Goal: Contribute content

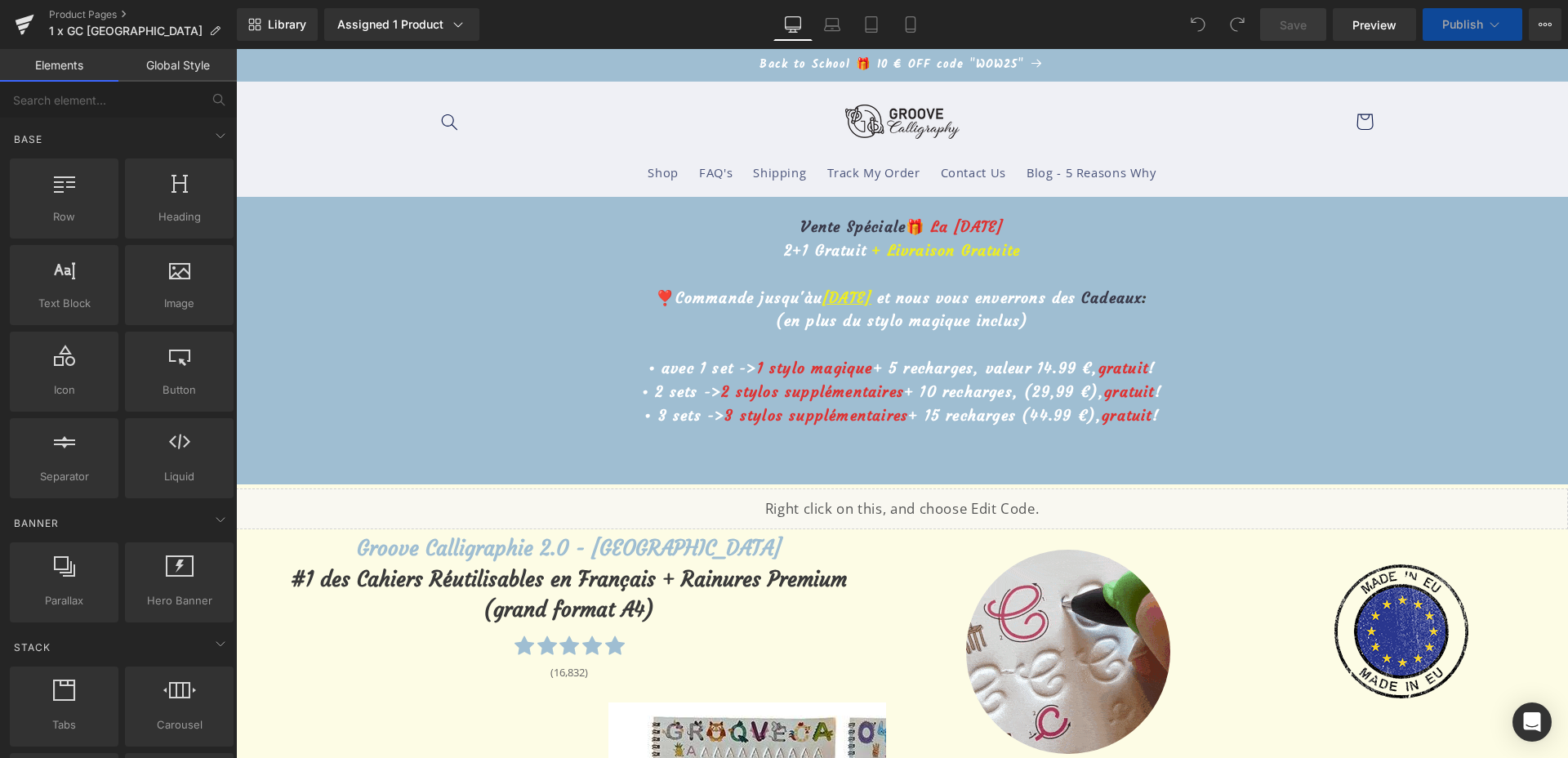
click at [822, 300] on u "[DATE]" at bounding box center [846, 297] width 49 height 19
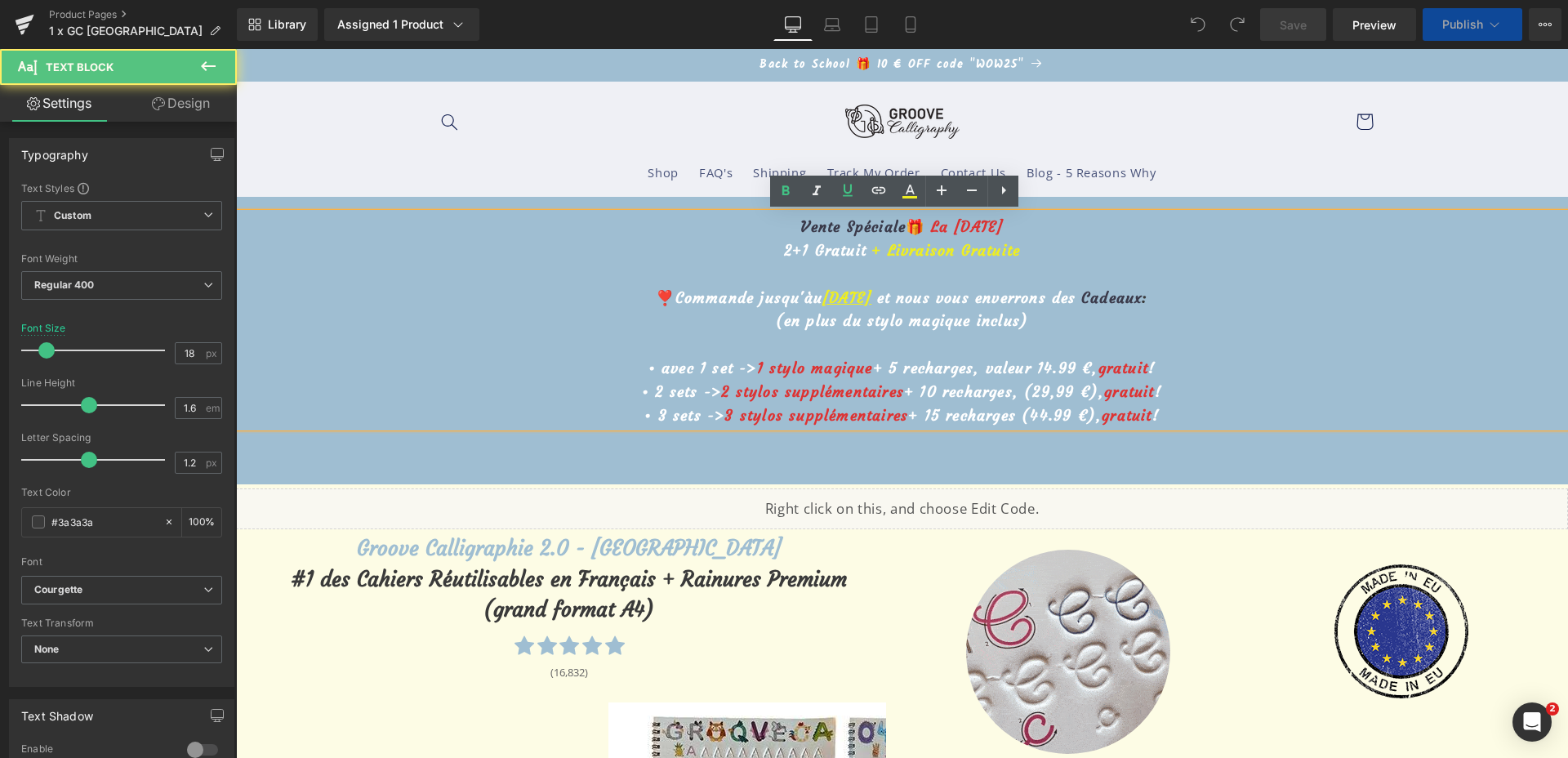
click at [822, 300] on u "[DATE]" at bounding box center [846, 297] width 49 height 19
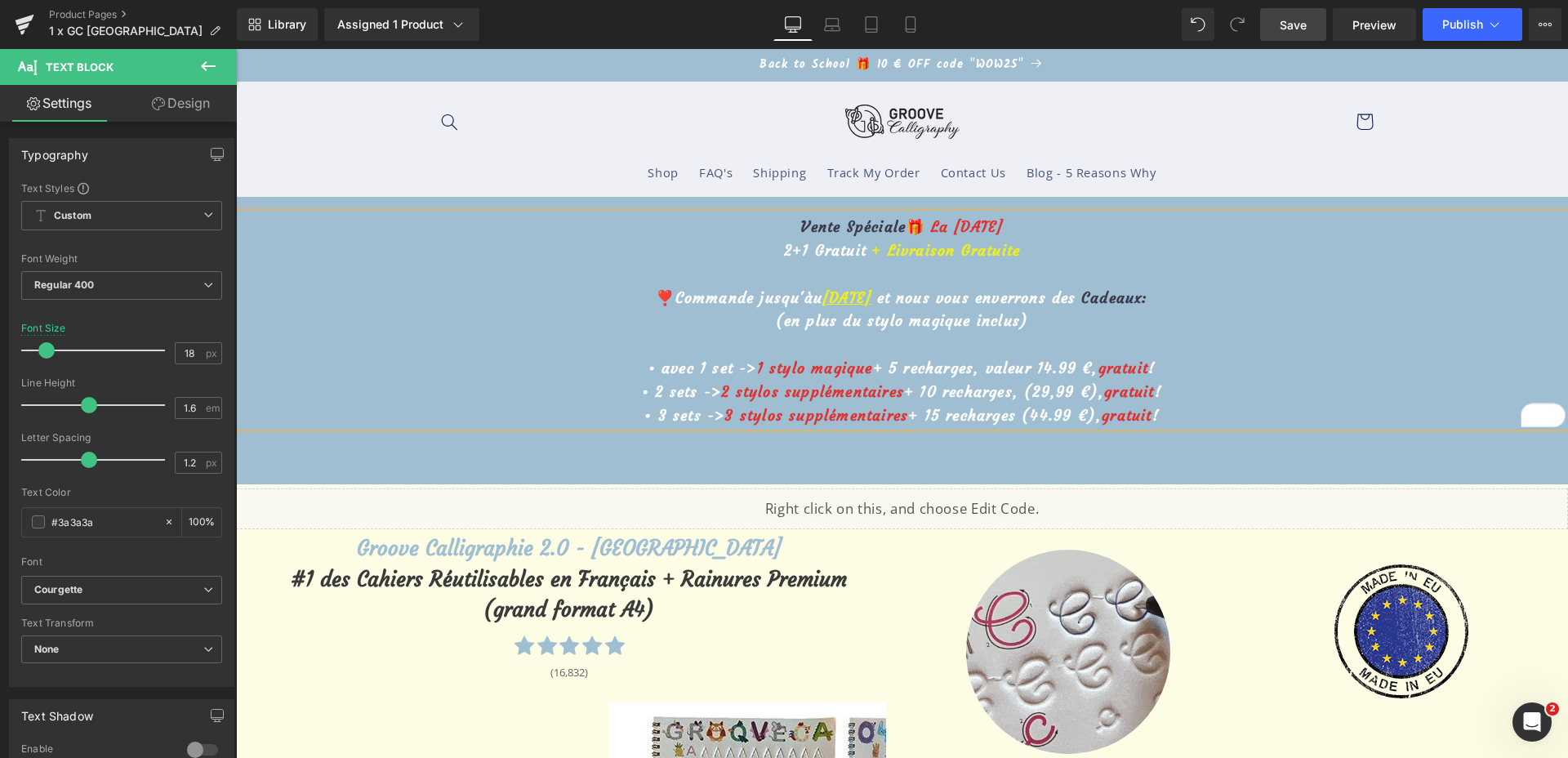
click at [1311, 25] on link "Save" at bounding box center [1293, 24] width 66 height 32
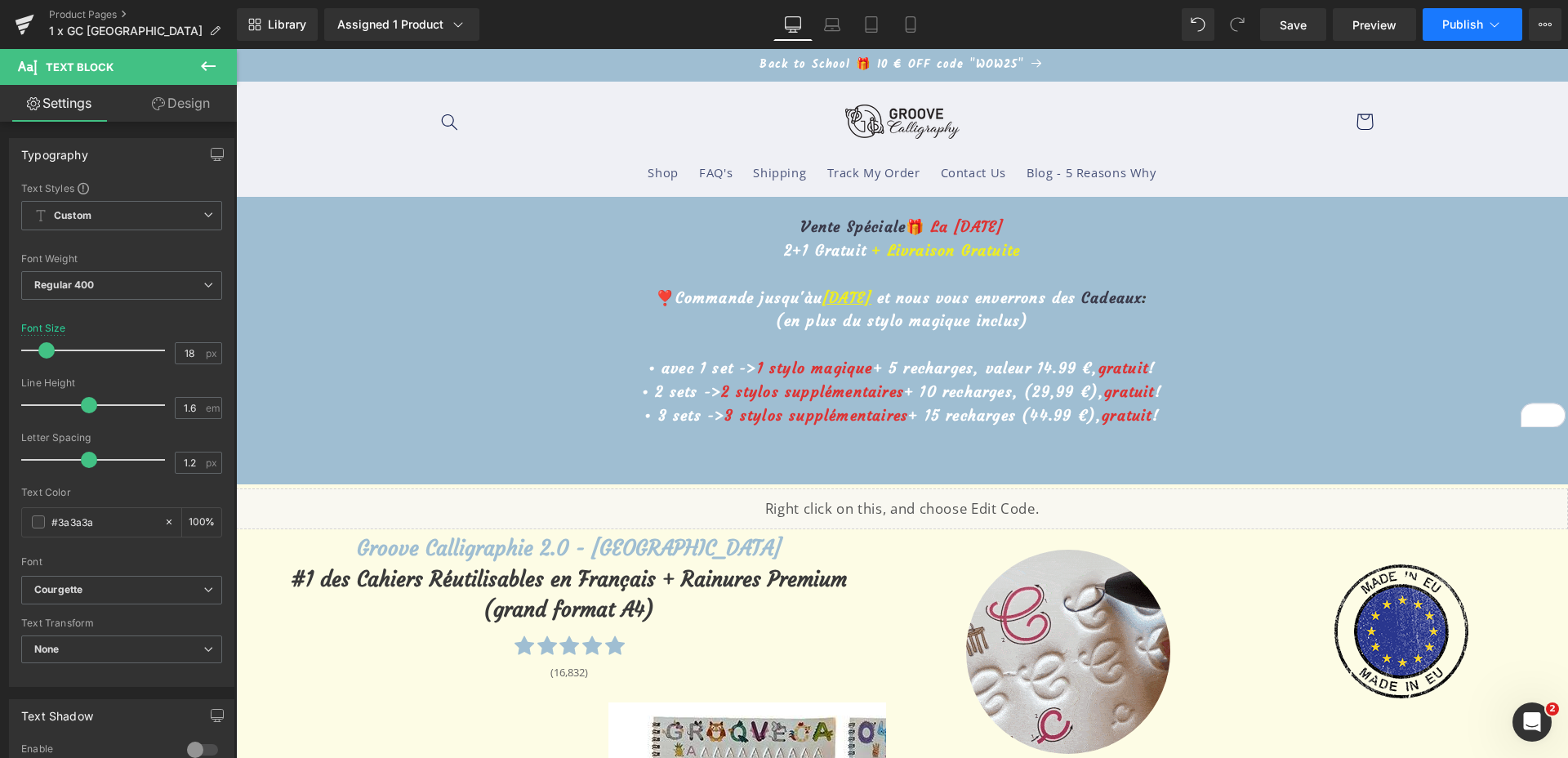
click at [1474, 31] on span "Publish" at bounding box center [1462, 25] width 41 height 13
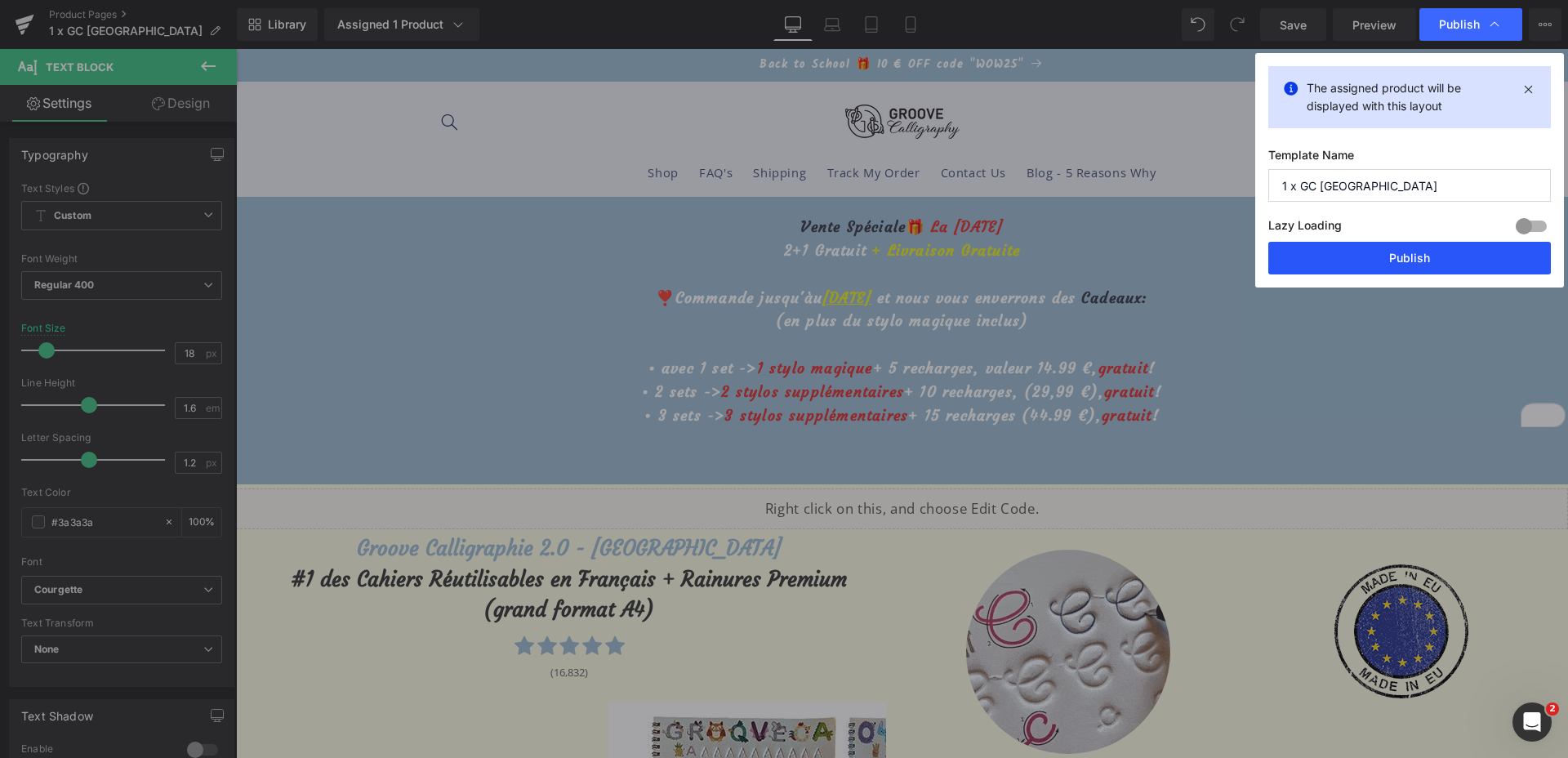
click at [1301, 273] on button "Publish" at bounding box center [1410, 257] width 283 height 32
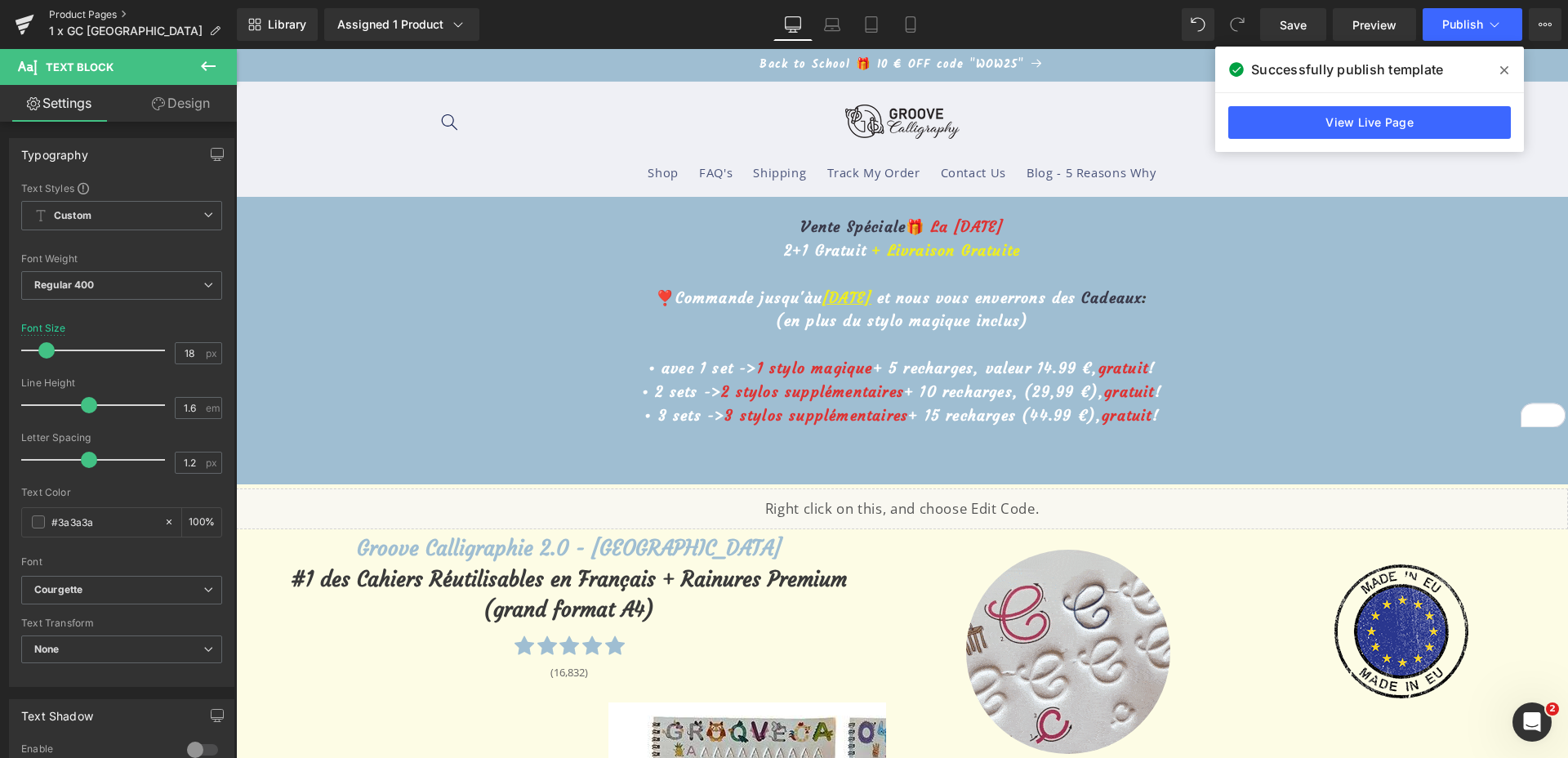
click at [97, 11] on link "Product Pages" at bounding box center [142, 15] width 188 height 13
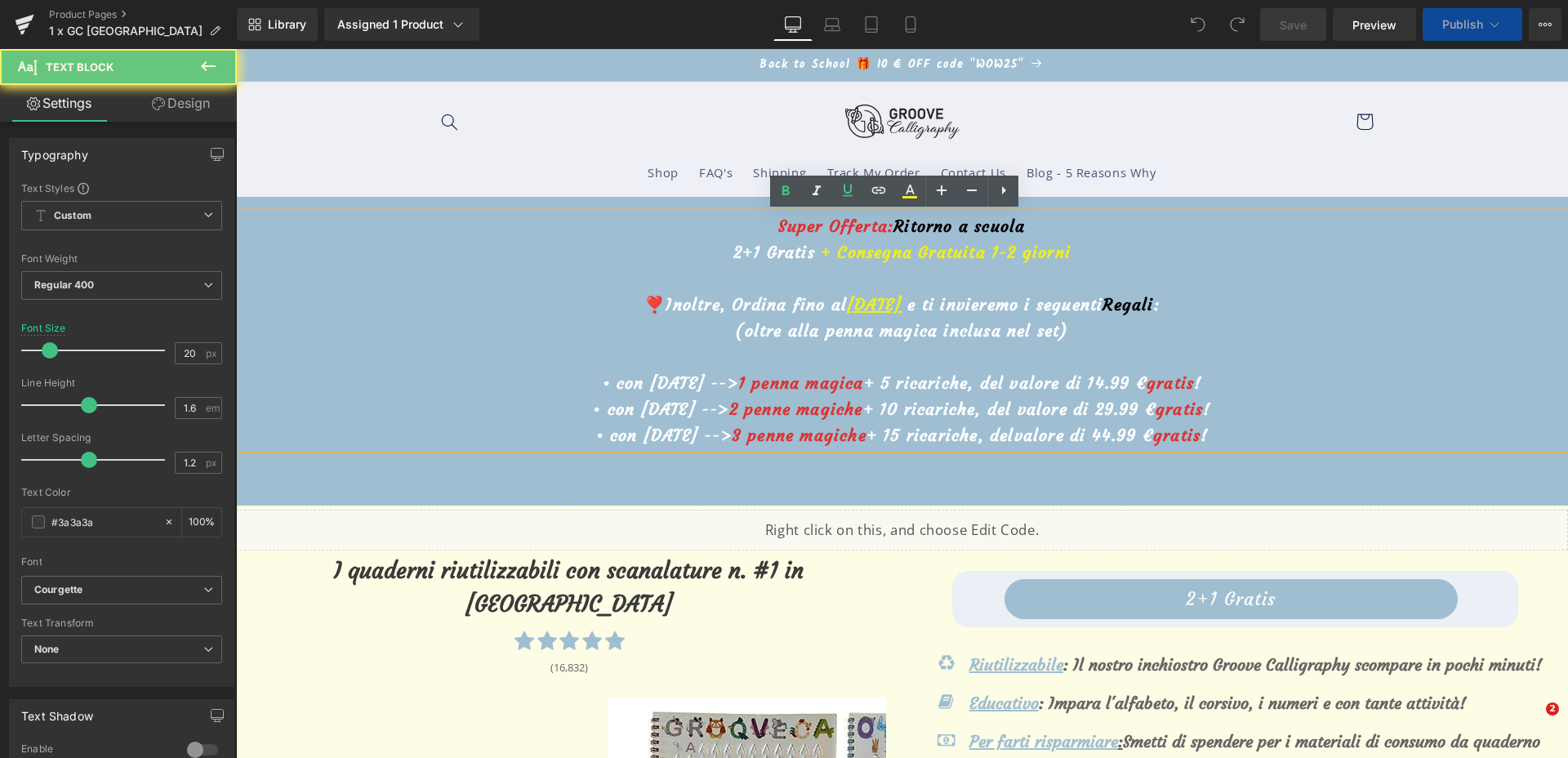
click at [847, 306] on u "23 settembre" at bounding box center [875, 304] width 55 height 21
click at [847, 301] on u "23 settembre" at bounding box center [875, 304] width 55 height 21
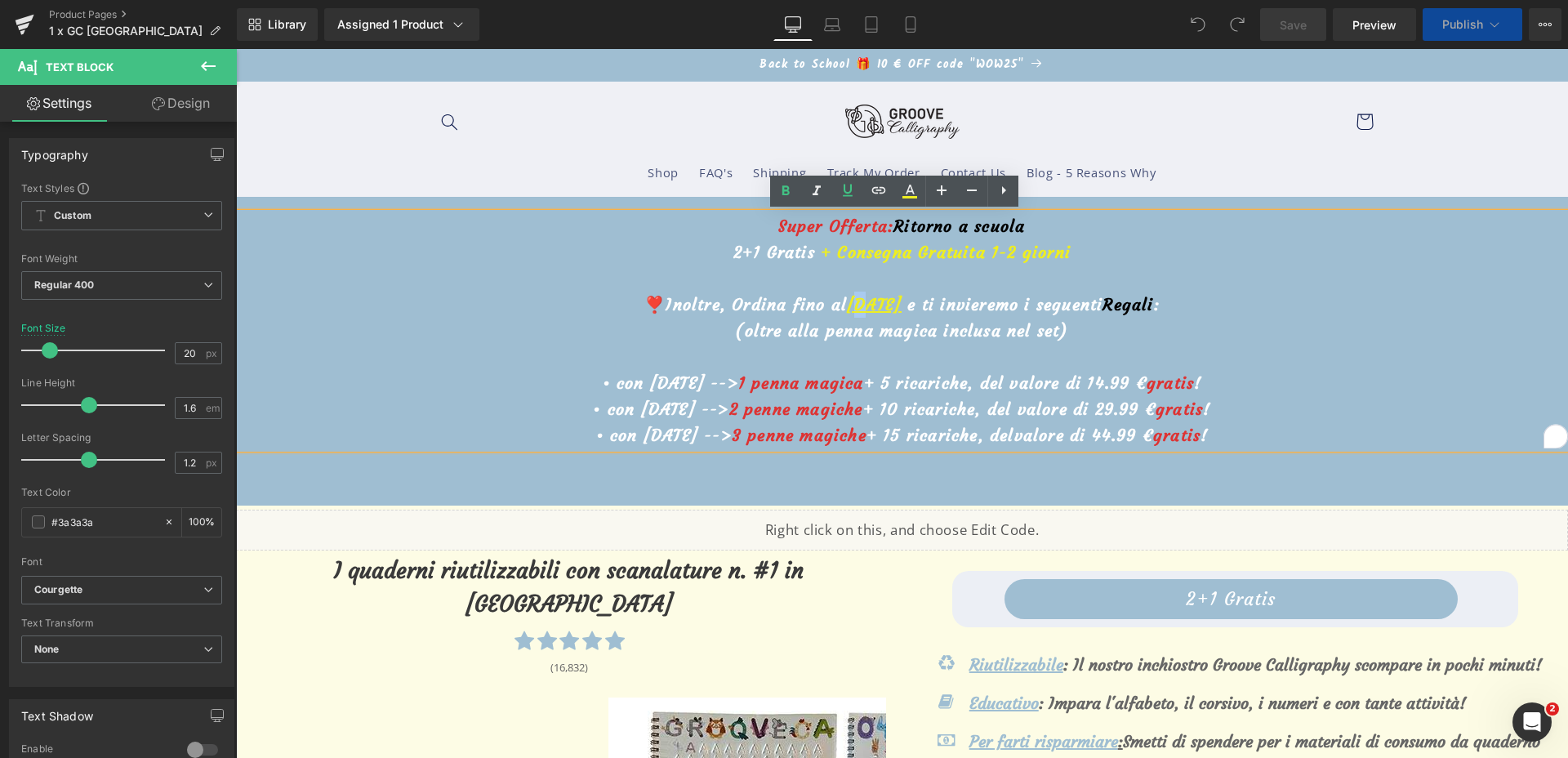
click at [847, 305] on u "23 settembre" at bounding box center [875, 304] width 55 height 21
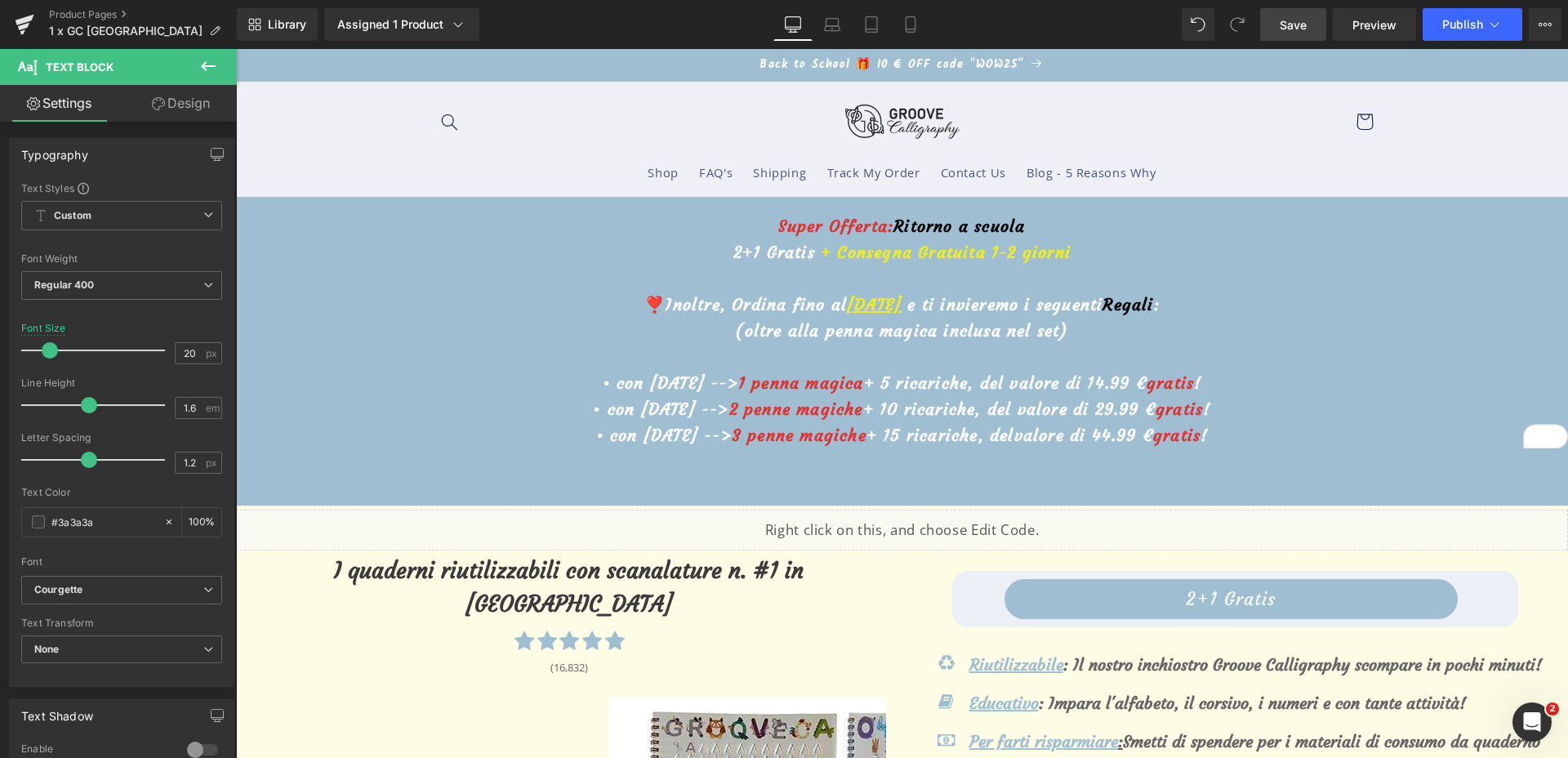
click at [1275, 23] on link "Save" at bounding box center [1293, 24] width 66 height 32
click at [819, 22] on link "Laptop" at bounding box center [832, 24] width 39 height 32
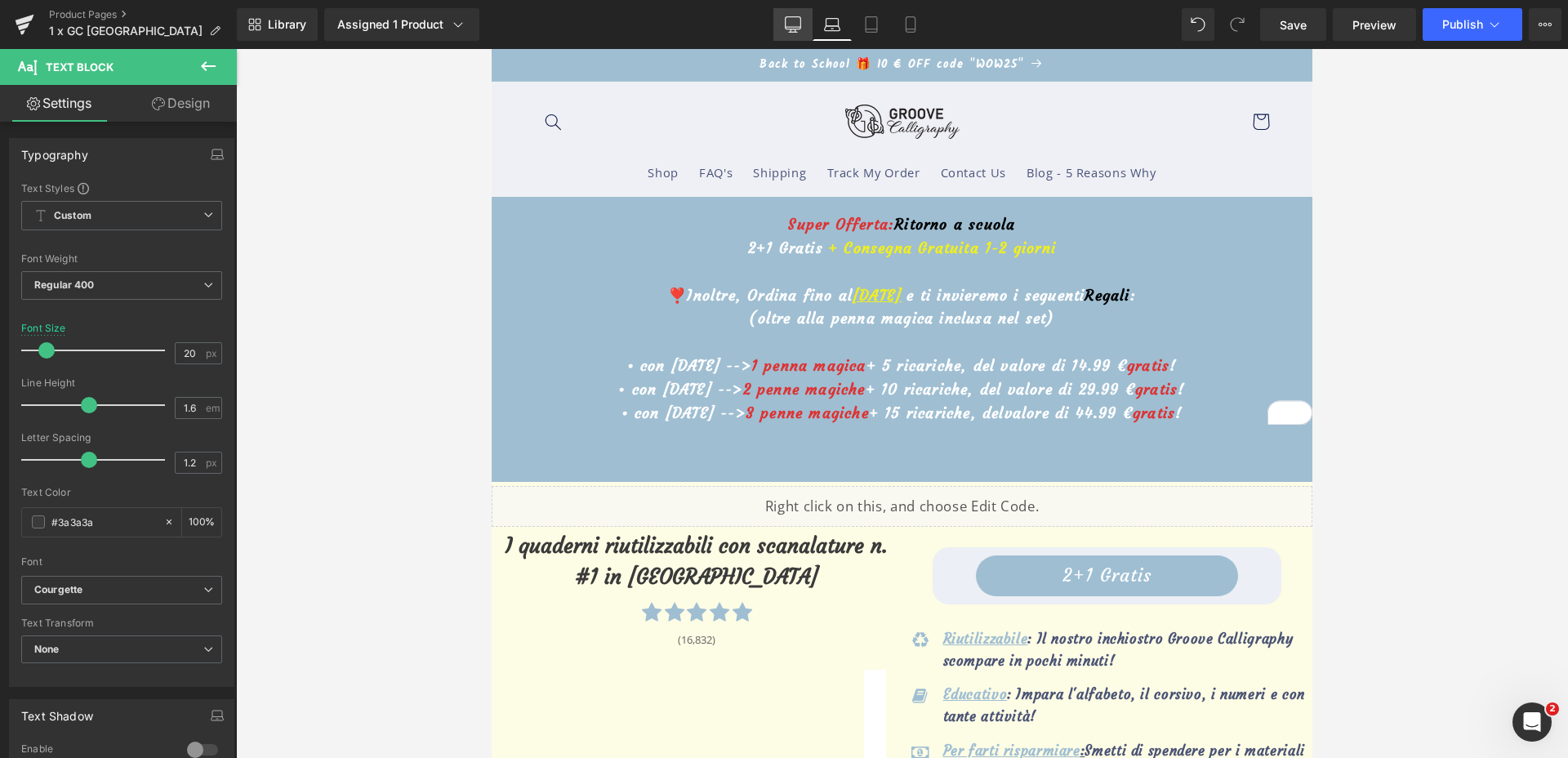
click at [799, 22] on icon at bounding box center [794, 25] width 17 height 17
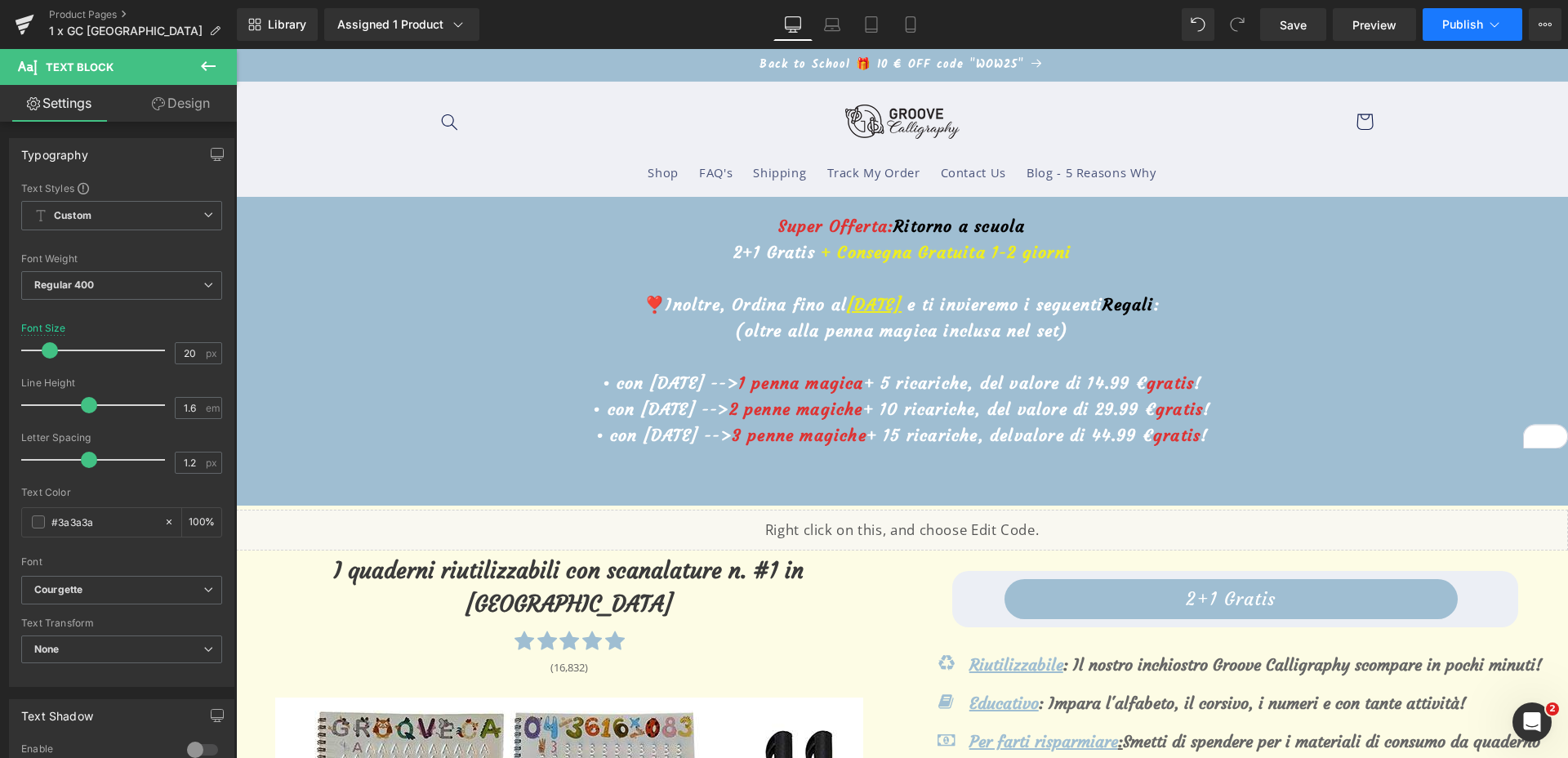
click at [1446, 23] on span "Publish" at bounding box center [1462, 25] width 41 height 13
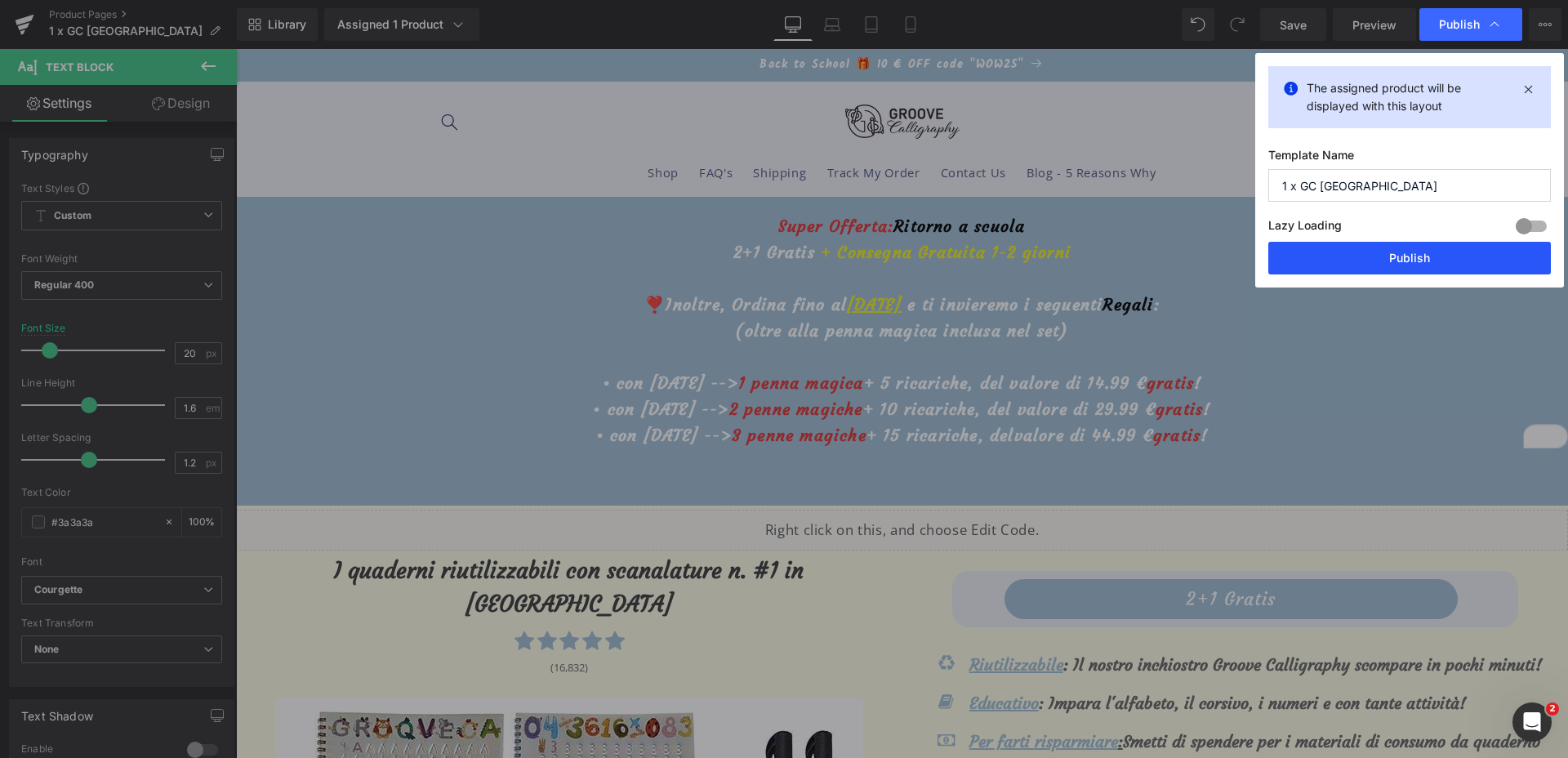
drag, startPoint x: 1331, startPoint y: 262, endPoint x: 1076, endPoint y: 204, distance: 261.5
click at [1331, 262] on button "Publish" at bounding box center [1410, 257] width 283 height 32
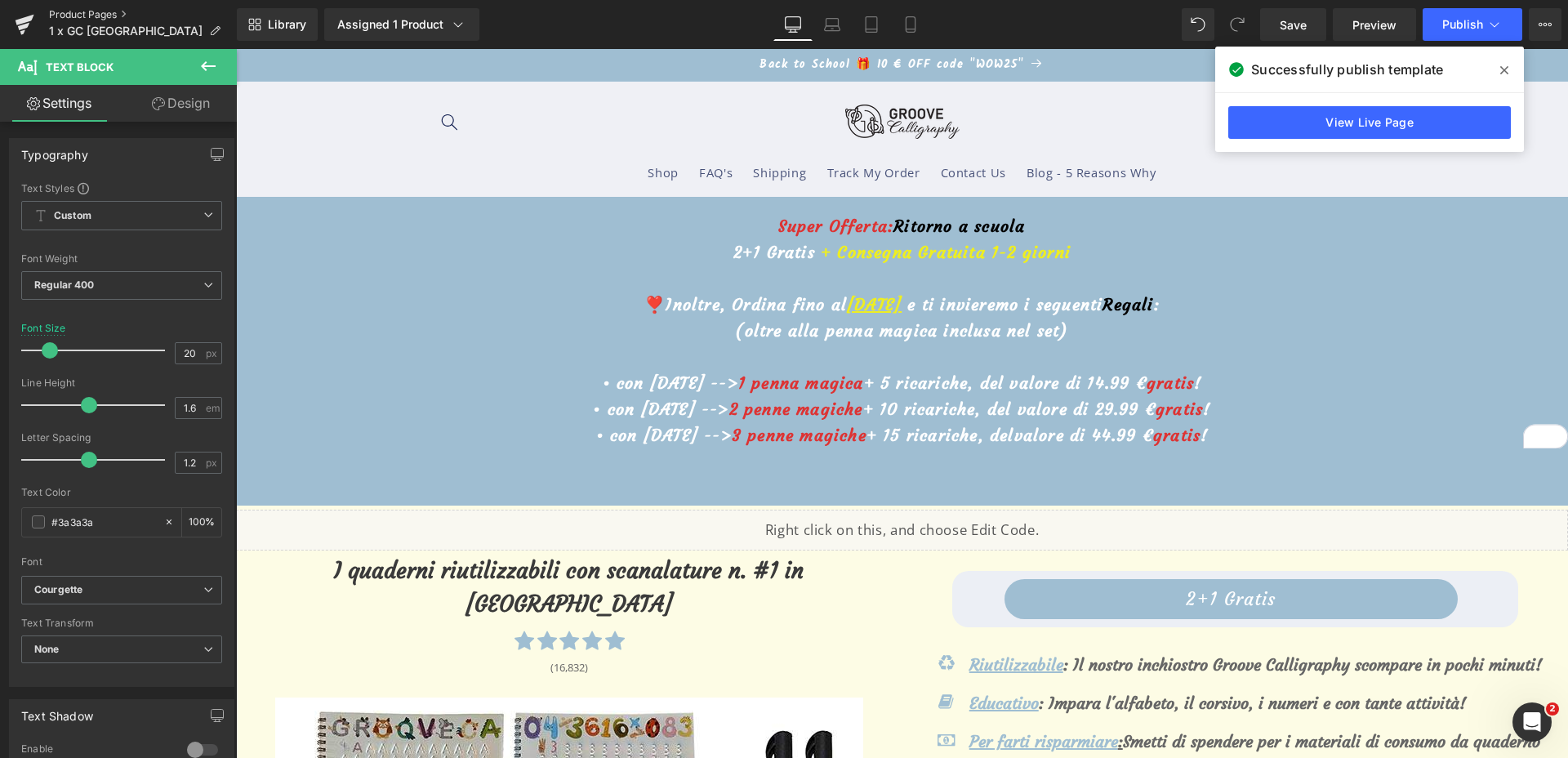
click at [99, 13] on link "Product Pages" at bounding box center [142, 15] width 188 height 13
